Goal: Find contact information: Find contact information

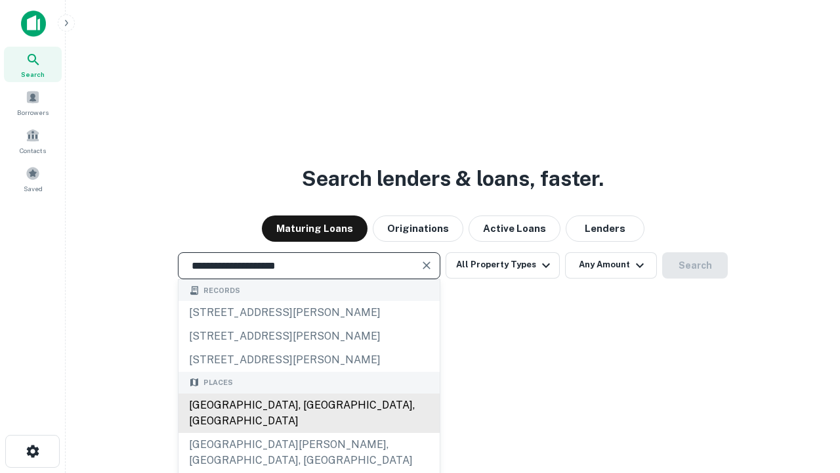
click at [308, 432] on div "Santa Monica, CA, USA" at bounding box center [309, 412] width 261 height 39
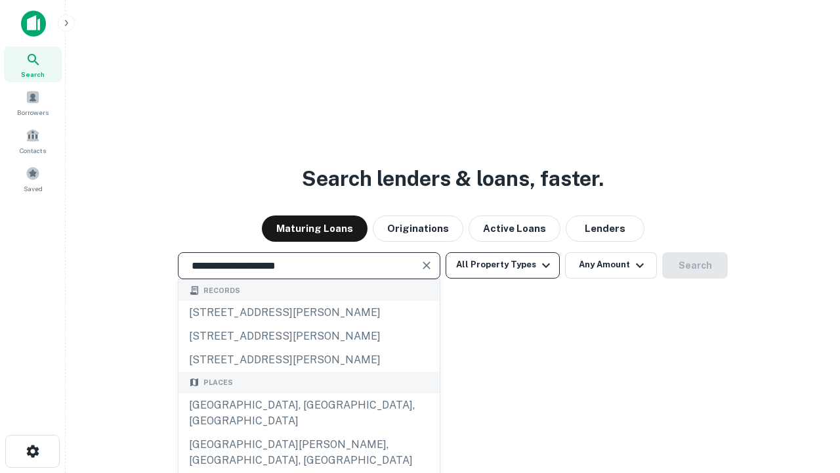
type input "**********"
click at [503, 264] on button "All Property Types" at bounding box center [503, 265] width 114 height 26
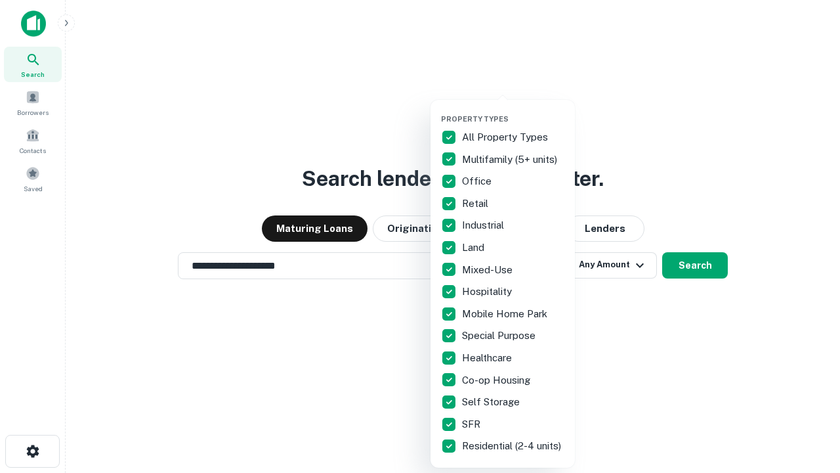
click at [513, 110] on button "button" at bounding box center [513, 110] width 144 height 1
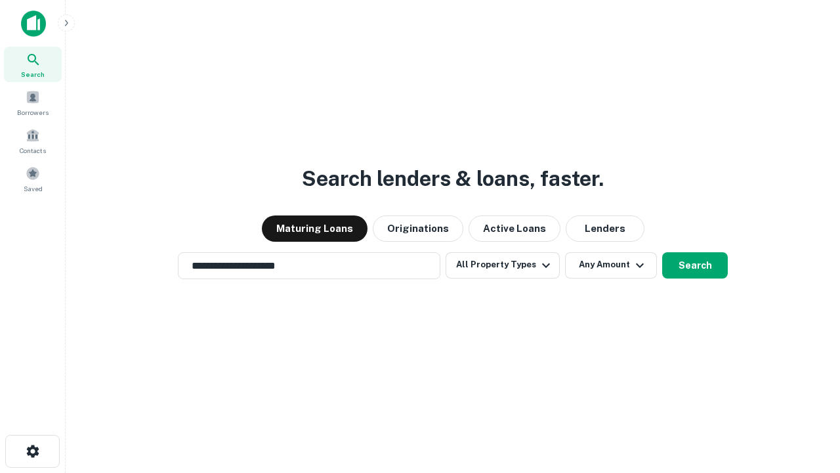
scroll to position [20, 0]
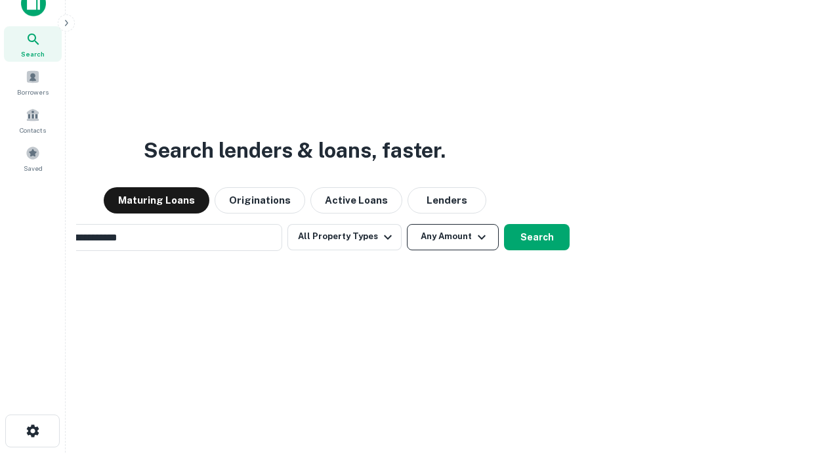
click at [407, 224] on button "Any Amount" at bounding box center [453, 237] width 92 height 26
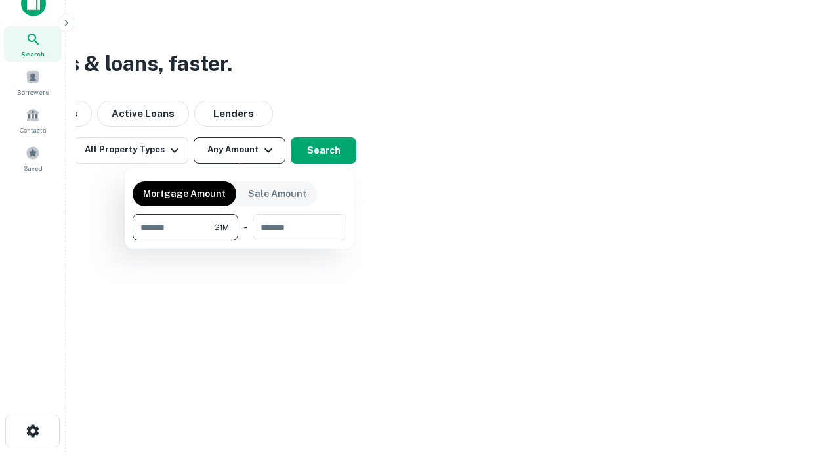
scroll to position [21, 0]
type input "*******"
click at [240, 240] on button "button" at bounding box center [240, 240] width 214 height 1
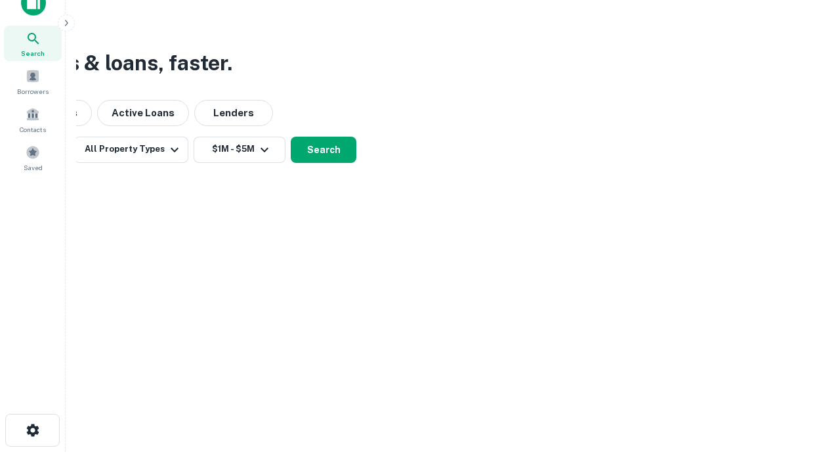
scroll to position [20, 0]
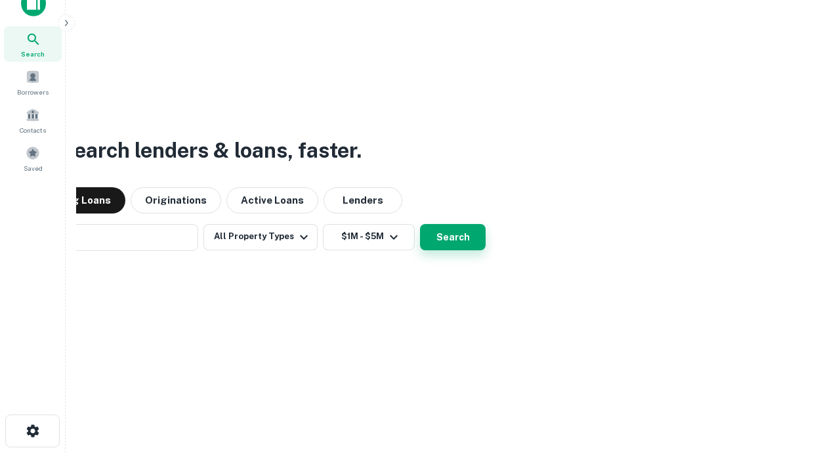
click at [420, 224] on button "Search" at bounding box center [453, 237] width 66 height 26
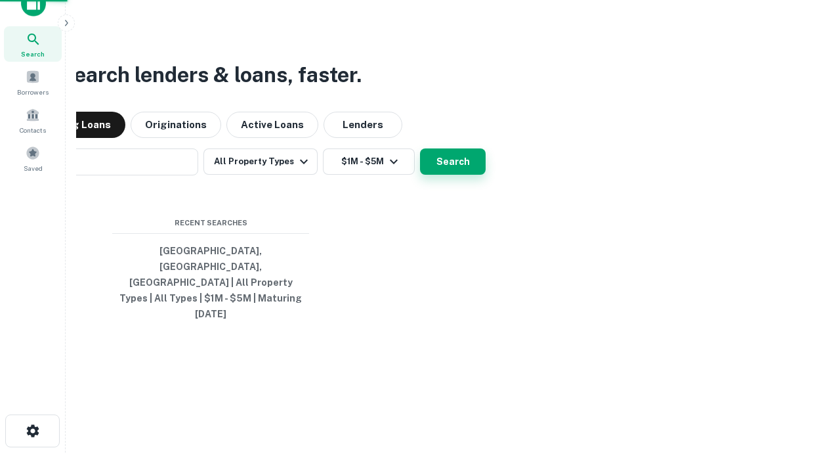
scroll to position [21, 0]
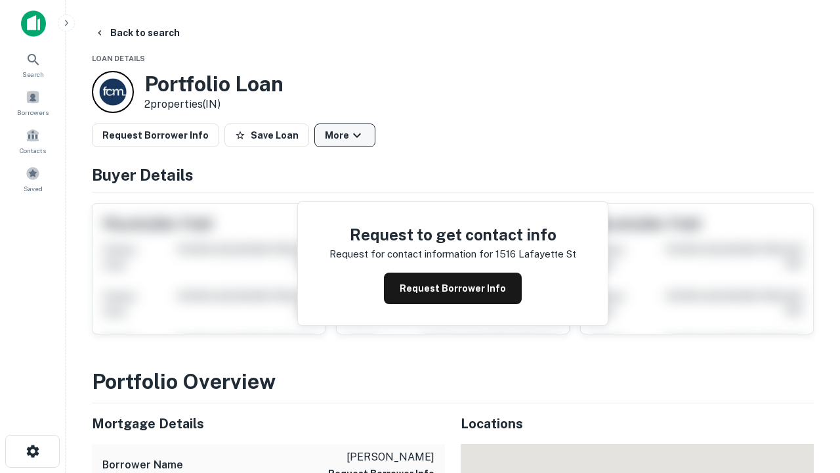
click at [345, 135] on button "More" at bounding box center [344, 135] width 61 height 24
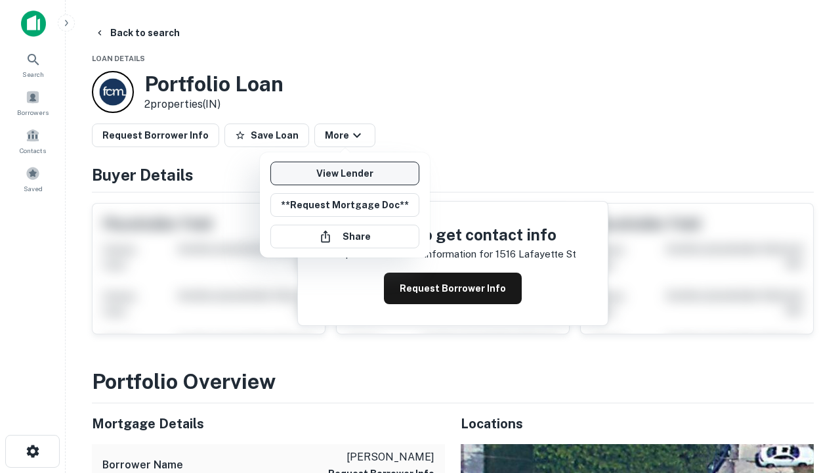
click at [345, 173] on link "View Lender" at bounding box center [344, 173] width 149 height 24
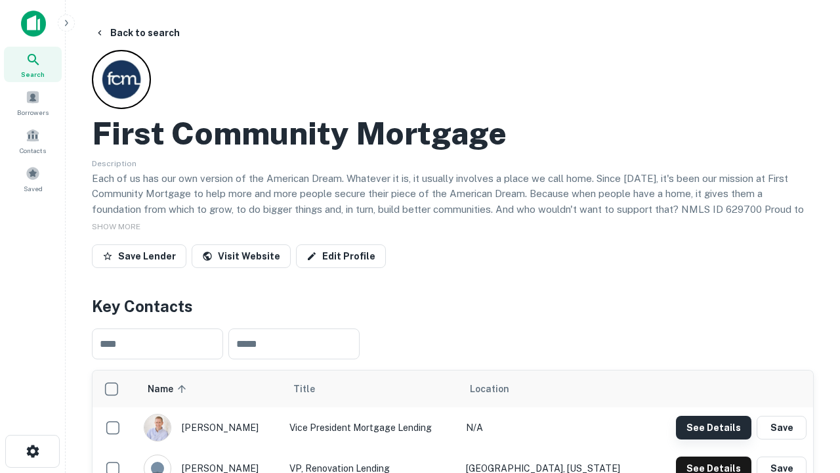
click at [713, 427] on button "See Details" at bounding box center [713, 427] width 75 height 24
click at [32, 451] on icon "button" at bounding box center [33, 451] width 16 height 16
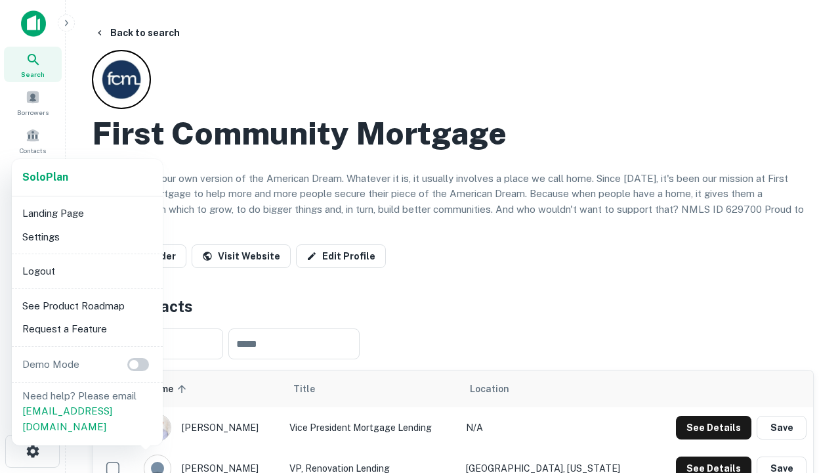
click at [87, 270] on li "Logout" at bounding box center [87, 271] width 140 height 24
